Goal: Task Accomplishment & Management: Complete application form

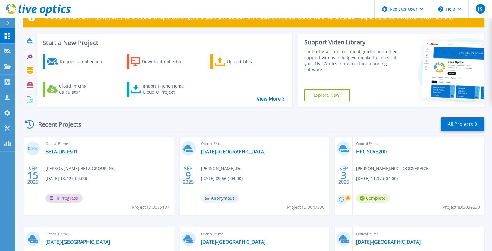
scroll to position [30, 0]
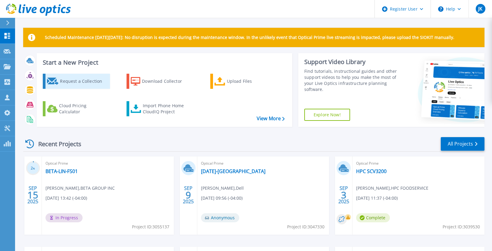
drag, startPoint x: 83, startPoint y: 80, endPoint x: 87, endPoint y: 81, distance: 4.4
click at [83, 80] on div "Request a Collection" at bounding box center [84, 81] width 48 height 12
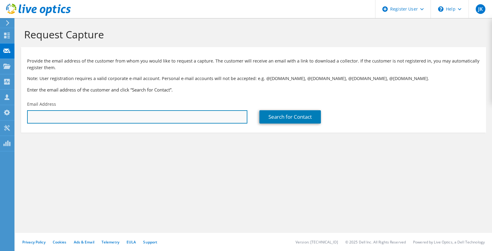
click at [184, 112] on input "text" at bounding box center [137, 116] width 220 height 13
paste input "mackl@ritedose.com"
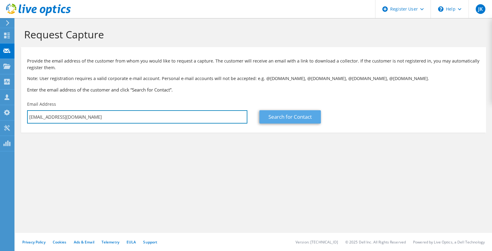
type input "mackl@ritedose.com"
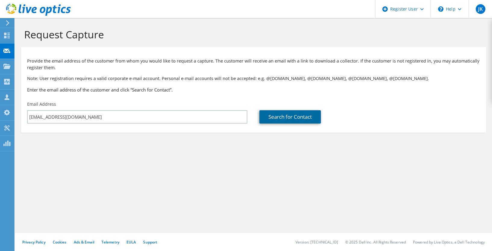
click at [287, 114] on link "Search for Contact" at bounding box center [291, 116] width 62 height 13
type input "OLYMPUS PARTNERS"
type input "Lethon"
type input "Mack"
type input "[GEOGRAPHIC_DATA]"
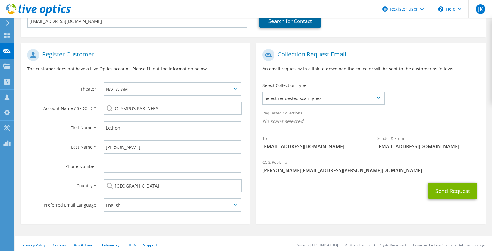
scroll to position [99, 0]
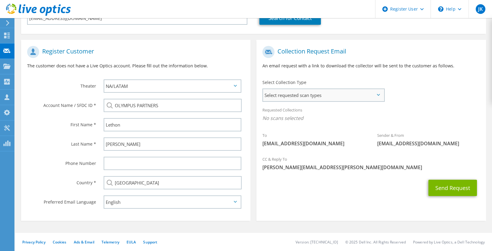
click at [308, 99] on span "Select requested scan types" at bounding box center [323, 95] width 121 height 12
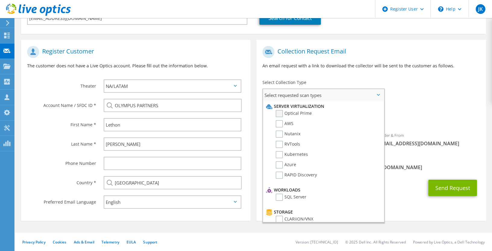
click at [281, 114] on label "Optical Prime" at bounding box center [294, 113] width 36 height 7
click at [0, 0] on input "Optical Prime" at bounding box center [0, 0] width 0 height 0
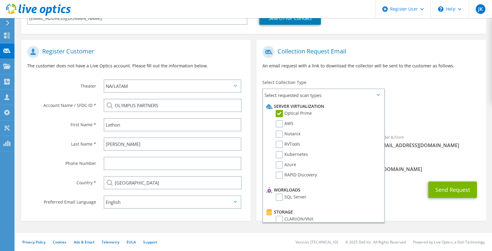
click at [428, 116] on span "Optical Prime" at bounding box center [371, 120] width 217 height 10
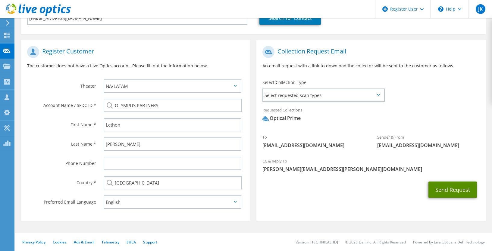
click at [439, 192] on button "Send Request" at bounding box center [453, 189] width 49 height 16
